Goal: Transaction & Acquisition: Purchase product/service

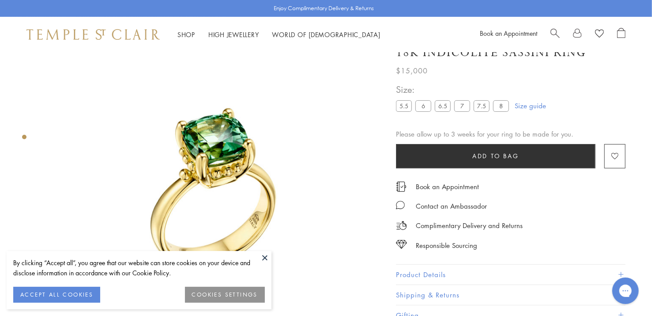
scroll to position [8, 0]
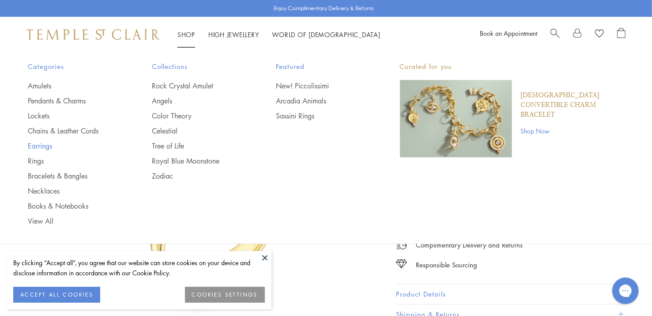
click at [41, 144] on link "Earrings" at bounding box center [72, 146] width 89 height 10
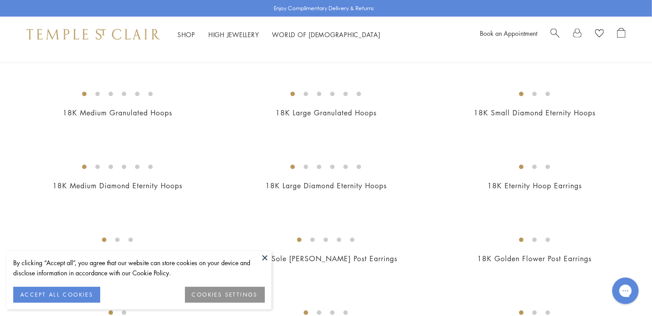
scroll to position [883, 0]
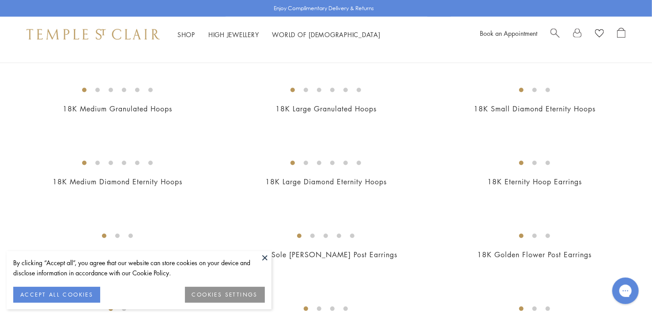
click at [0, 0] on img at bounding box center [0, 0] width 0 height 0
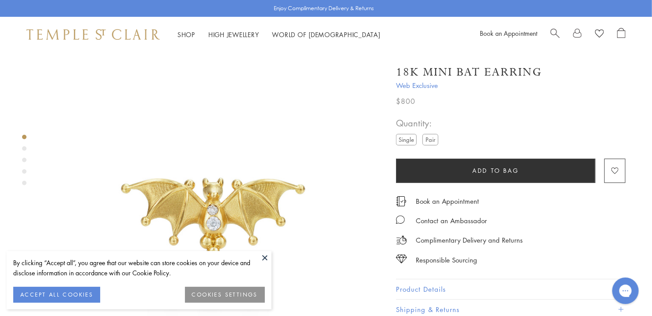
click at [68, 290] on button "ACCEPT ALL COOKIES" at bounding box center [56, 294] width 87 height 16
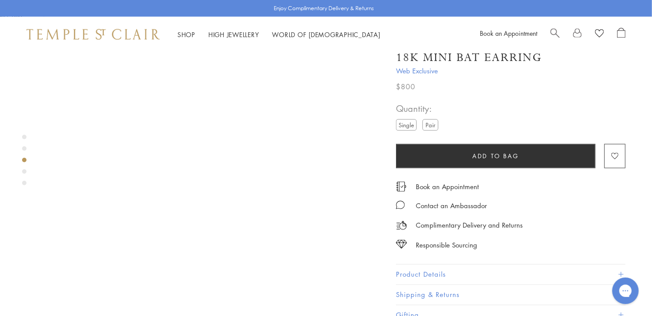
scroll to position [838, 0]
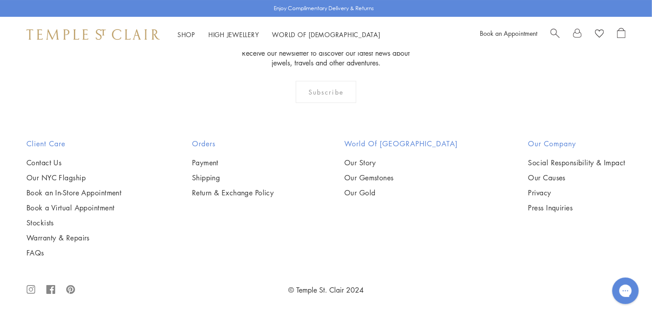
scroll to position [3105, 0]
click at [0, 0] on img at bounding box center [0, 0] width 0 height 0
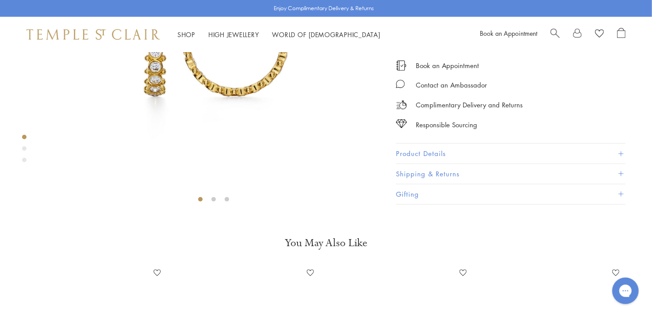
scroll to position [8, 0]
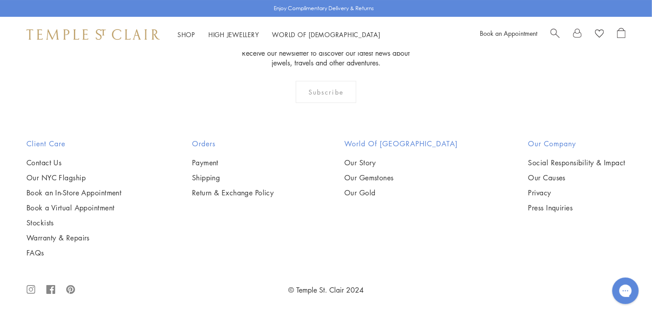
click at [0, 0] on img at bounding box center [0, 0] width 0 height 0
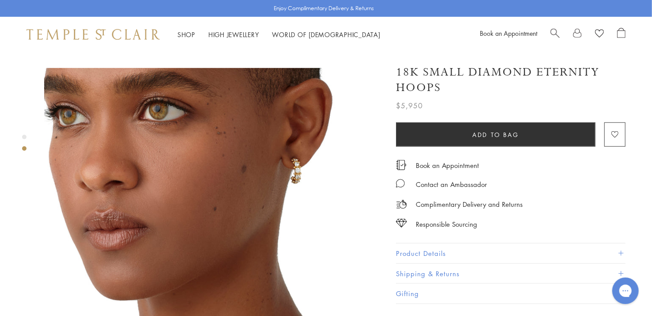
scroll to position [309, 0]
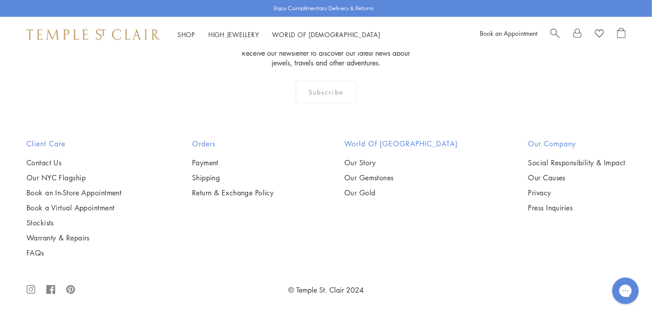
scroll to position [4374, 0]
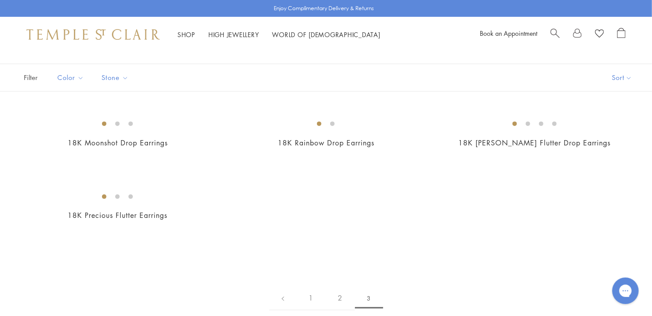
scroll to position [44, 0]
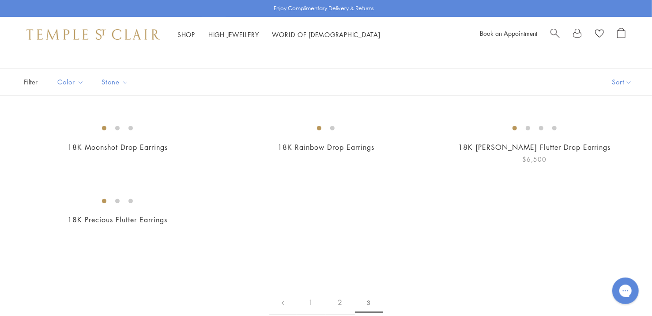
click at [0, 0] on img at bounding box center [0, 0] width 0 height 0
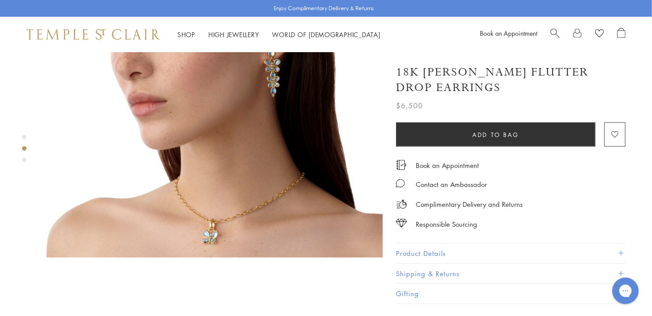
scroll to position [485, 0]
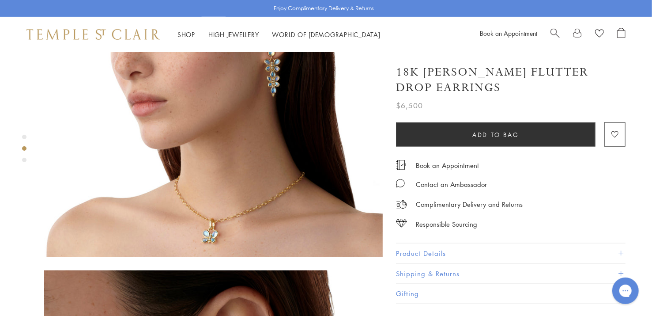
click at [410, 248] on button "Product Details" at bounding box center [510, 253] width 229 height 20
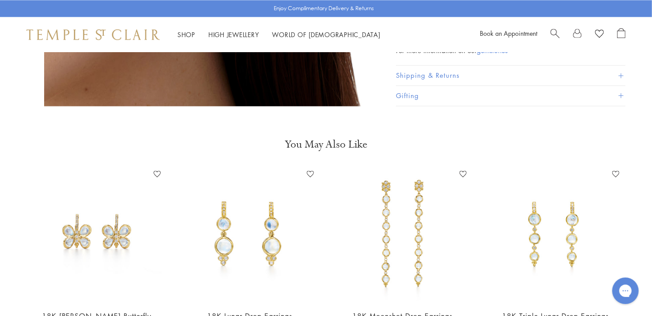
scroll to position [1015, 0]
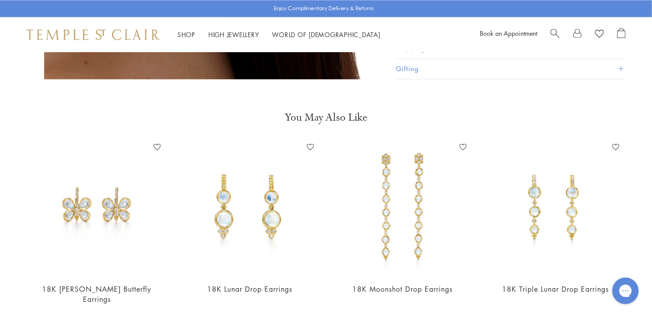
click at [120, 284] on h2 "18K [PERSON_NAME] Butterfly Earrings" at bounding box center [96, 294] width 135 height 20
click at [107, 284] on link "18K [PERSON_NAME] Butterfly Earrings" at bounding box center [96, 294] width 109 height 20
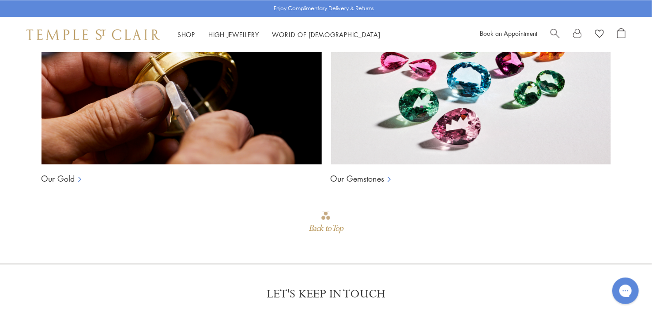
scroll to position [1053, 0]
